Goal: Use online tool/utility: Utilize a website feature to perform a specific function

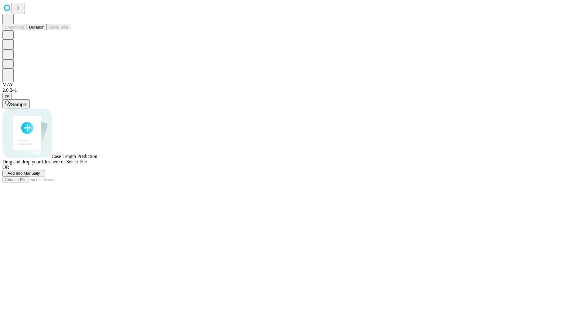
click at [44, 30] on button "Duration" at bounding box center [37, 27] width 20 height 6
click at [40, 175] on span "Add Info Manually" at bounding box center [24, 173] width 32 height 5
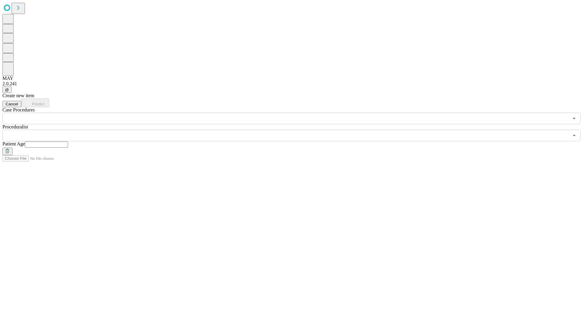
click at [68, 141] on input "text" at bounding box center [46, 144] width 43 height 6
type input "**"
click at [296, 130] on input "text" at bounding box center [285, 136] width 566 height 12
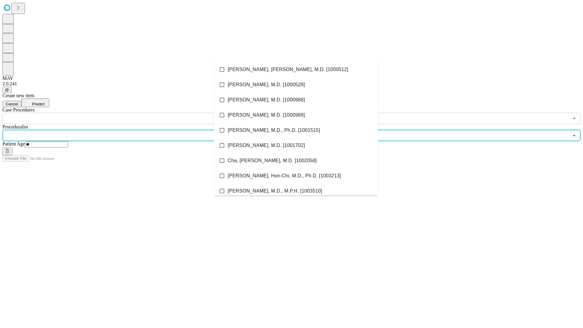
click at [296, 70] on li "[PERSON_NAME], [PERSON_NAME], M.D. [1000512]" at bounding box center [296, 69] width 164 height 15
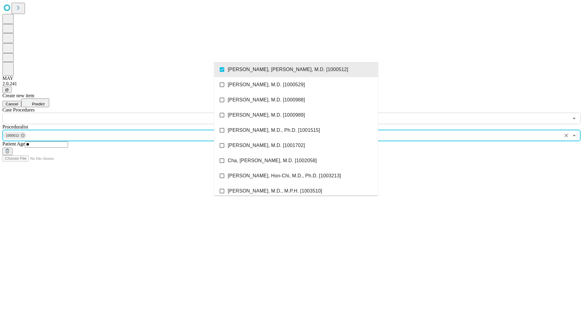
click at [127, 113] on input "text" at bounding box center [285, 119] width 566 height 12
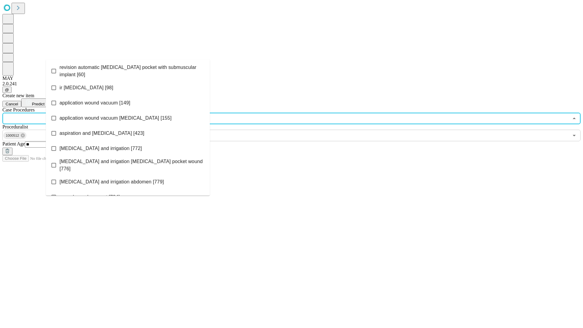
click at [128, 70] on span "revision automatic [MEDICAL_DATA] pocket with submuscular implant [60]" at bounding box center [131, 71] width 145 height 15
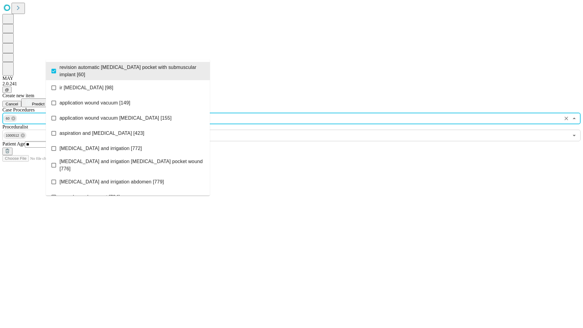
click at [44, 102] on span "Predict" at bounding box center [38, 104] width 12 height 5
